Goal: Go to known website: Access a specific website the user already knows

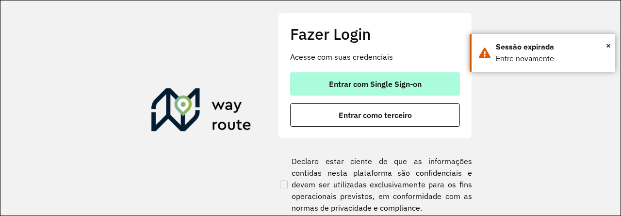
click at [368, 84] on span "Entrar com Single Sign-on" at bounding box center [375, 84] width 93 height 8
